Goal: Task Accomplishment & Management: Manage account settings

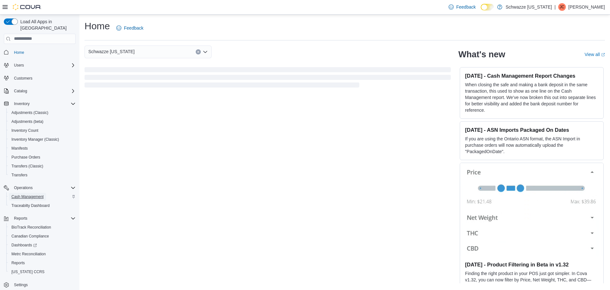
click at [26, 194] on span "Cash Management" at bounding box center [27, 196] width 32 height 5
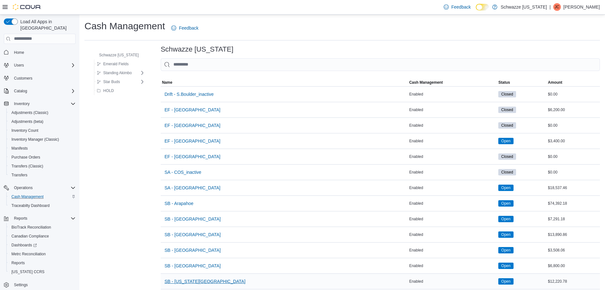
scroll to position [127, 0]
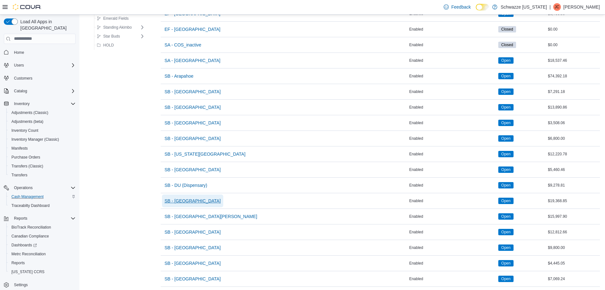
click at [187, 201] on span "SB - [GEOGRAPHIC_DATA]" at bounding box center [193, 200] width 56 height 6
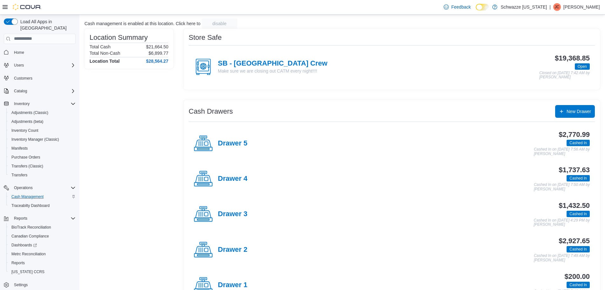
scroll to position [97, 0]
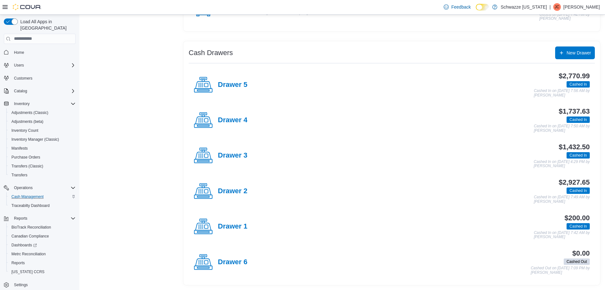
click at [236, 113] on div "Drawer 4" at bounding box center [221, 120] width 54 height 19
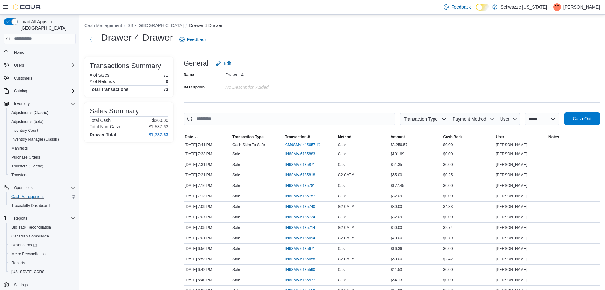
click at [583, 122] on span "Cash Out" at bounding box center [582, 118] width 19 height 6
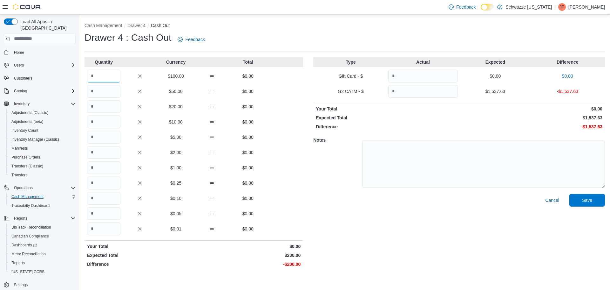
click at [107, 75] on input "Quantity" at bounding box center [103, 76] width 33 height 13
type input "*"
click at [416, 86] on input "Quantity" at bounding box center [423, 91] width 70 height 13
click at [401, 94] on input "Quantity" at bounding box center [423, 91] width 70 height 13
type input "*******"
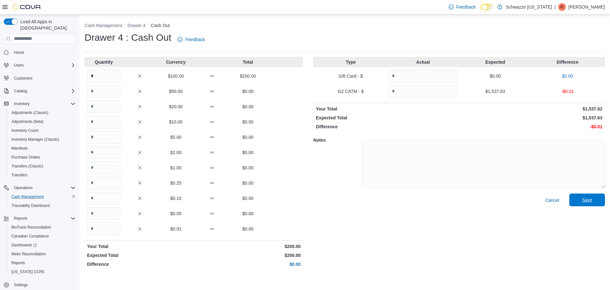
click at [580, 200] on span "Save" at bounding box center [587, 199] width 28 height 13
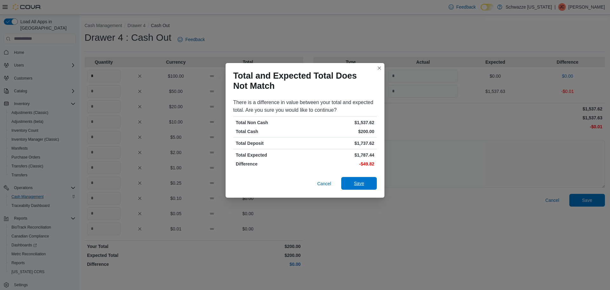
click at [364, 184] on span "Save" at bounding box center [359, 183] width 28 height 13
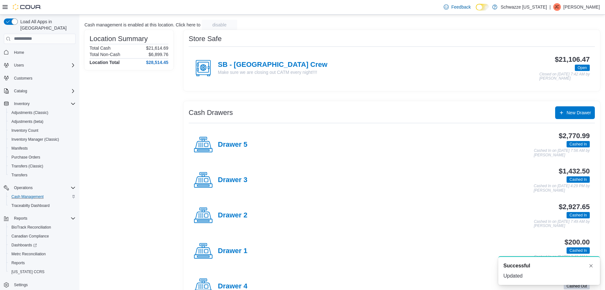
scroll to position [64, 0]
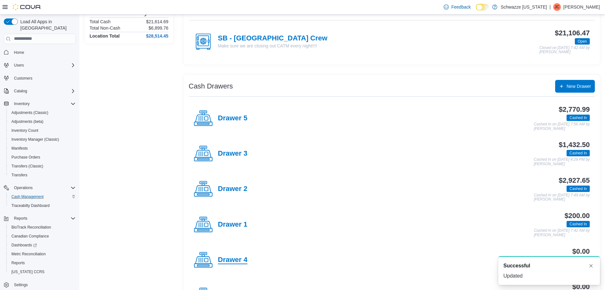
click at [233, 257] on h4 "Drawer 4" at bounding box center [233, 260] width 30 height 8
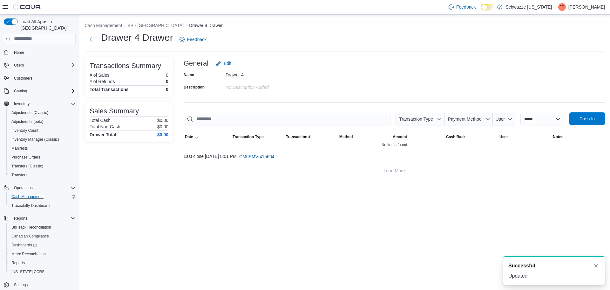
drag, startPoint x: 578, startPoint y: 107, endPoint x: 582, endPoint y: 113, distance: 7.1
click at [579, 109] on div "**********" at bounding box center [394, 117] width 421 height 120
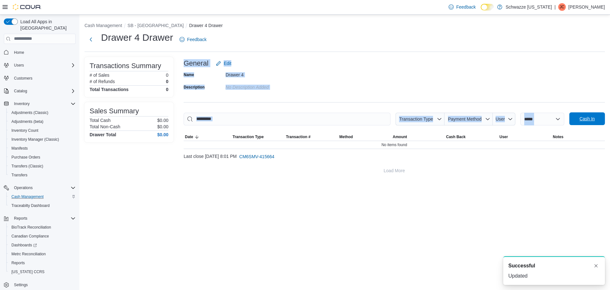
click at [582, 113] on span "Cash In" at bounding box center [587, 118] width 28 height 13
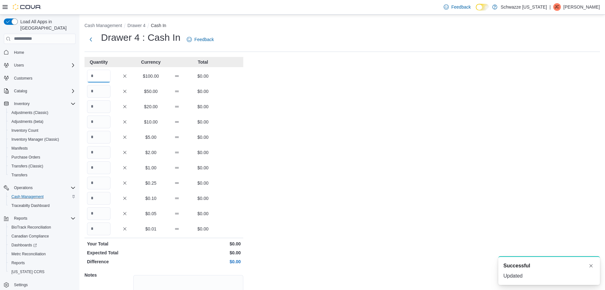
click at [97, 73] on input "Quantity" at bounding box center [99, 76] width 24 height 13
click at [319, 174] on div "Cash Management Drawer 4 Cash In Drawer 4 : Cash In Feedback Quantity Currency …" at bounding box center [342, 180] width 526 height 331
click at [95, 73] on input "*" at bounding box center [99, 76] width 24 height 13
type input "*"
click at [218, 96] on div "$50.00 $0.00" at bounding box center [164, 91] width 159 height 13
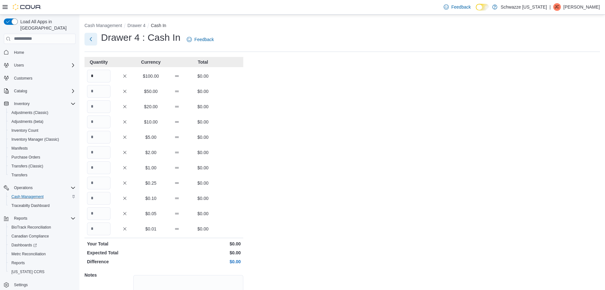
click at [92, 36] on button "Next" at bounding box center [91, 39] width 13 height 13
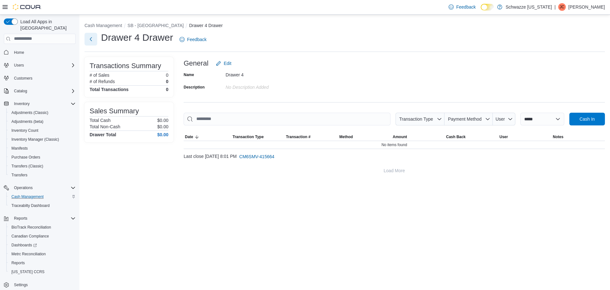
click at [88, 40] on button "Next" at bounding box center [91, 39] width 13 height 13
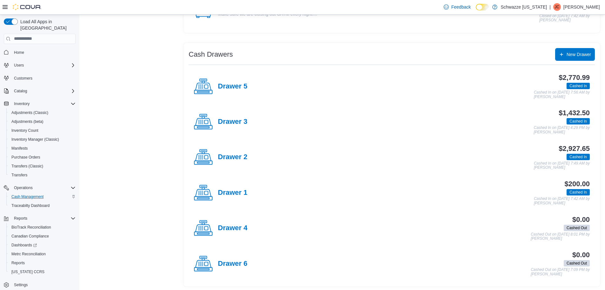
scroll to position [97, 0]
